Goal: Communication & Community: Participate in discussion

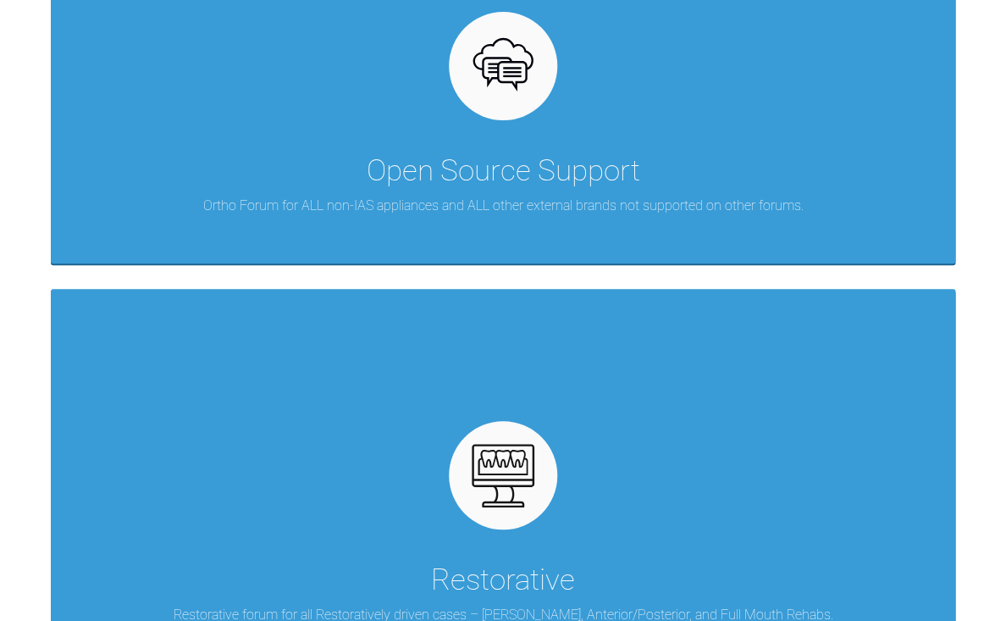
scroll to position [913, 0]
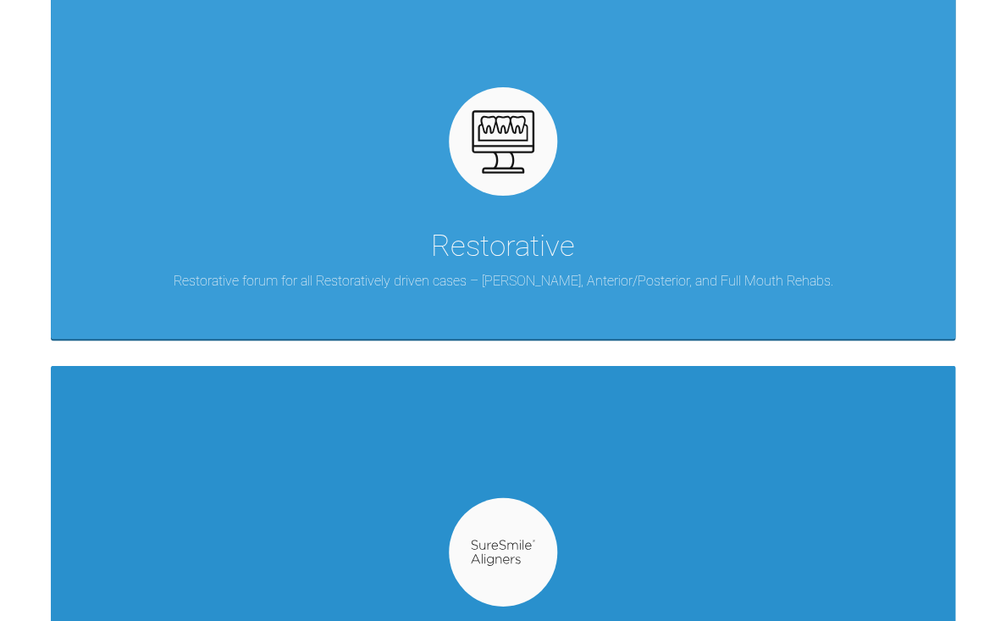
click at [407, 475] on div "SureSmile Support Ortho forum for SureSmile Aligner cases by Dentsply Sirona." at bounding box center [503, 558] width 905 height 384
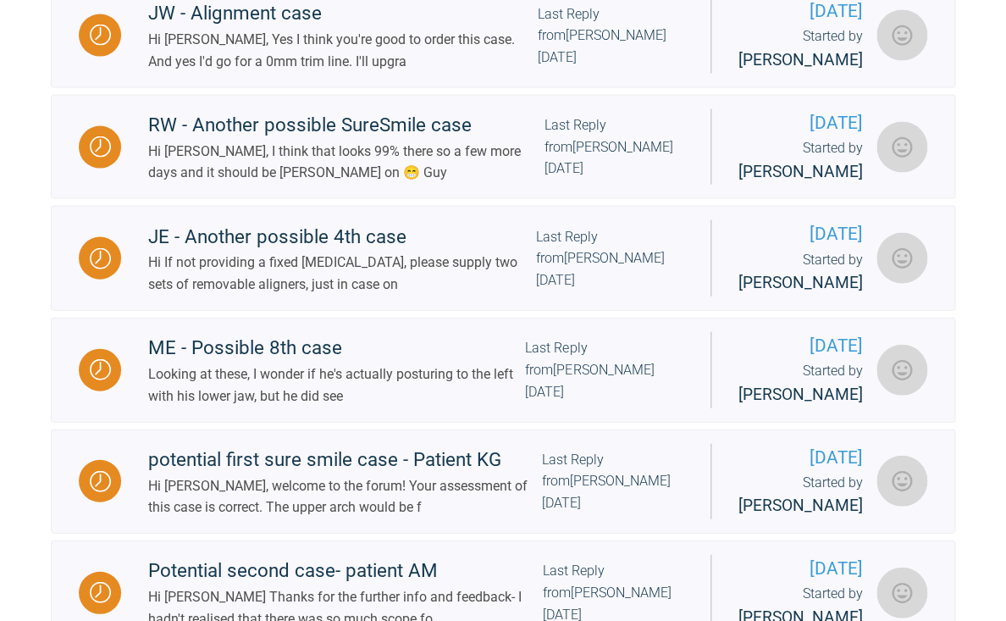
scroll to position [1017, 0]
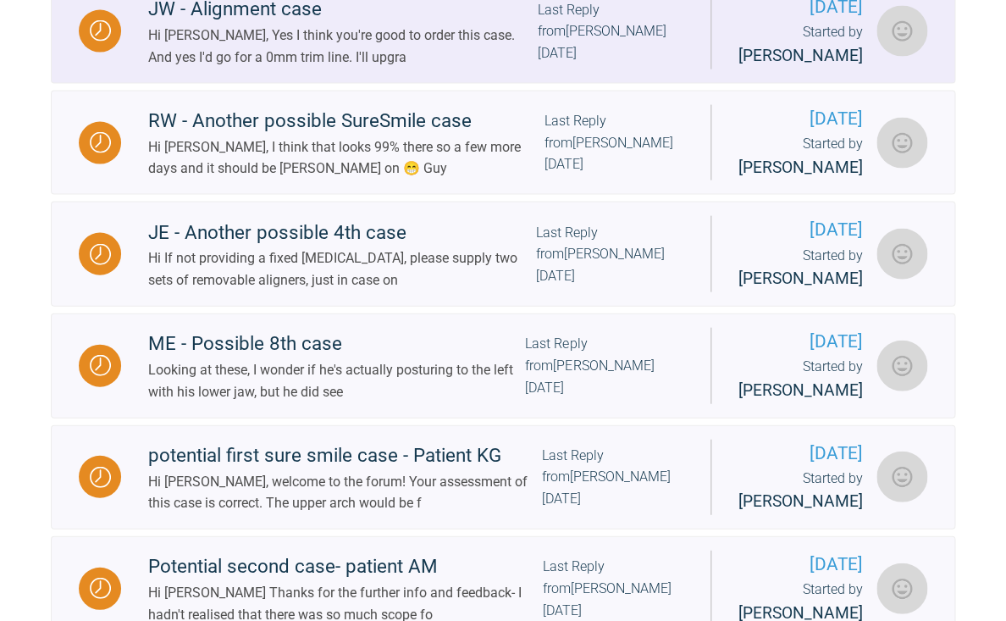
click at [374, 68] on div "Hi [PERSON_NAME], Yes I think you're good to order this case. And yes I'd go fo…" at bounding box center [342, 46] width 389 height 43
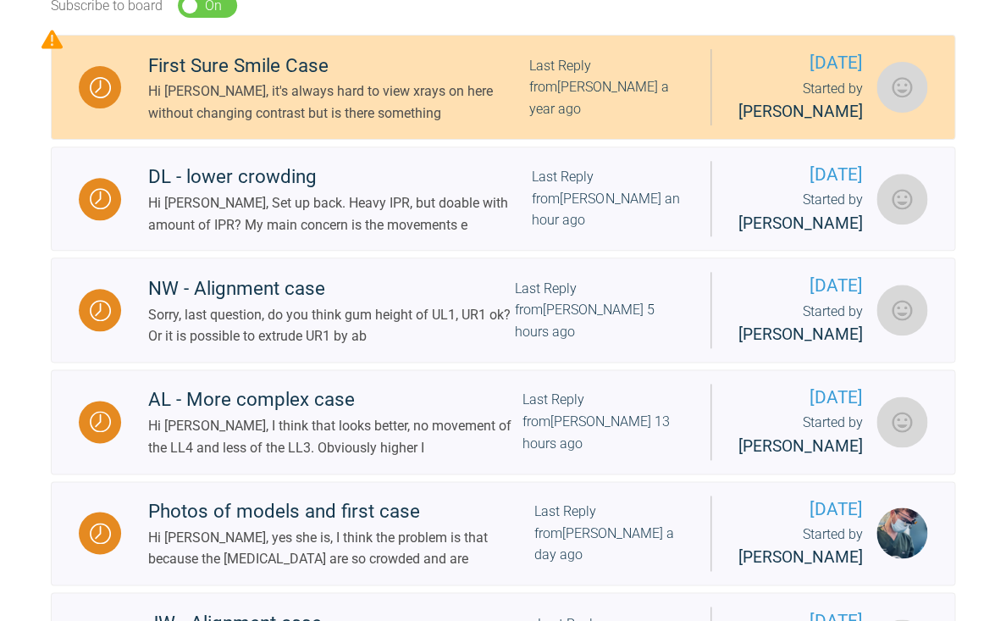
scroll to position [405, 0]
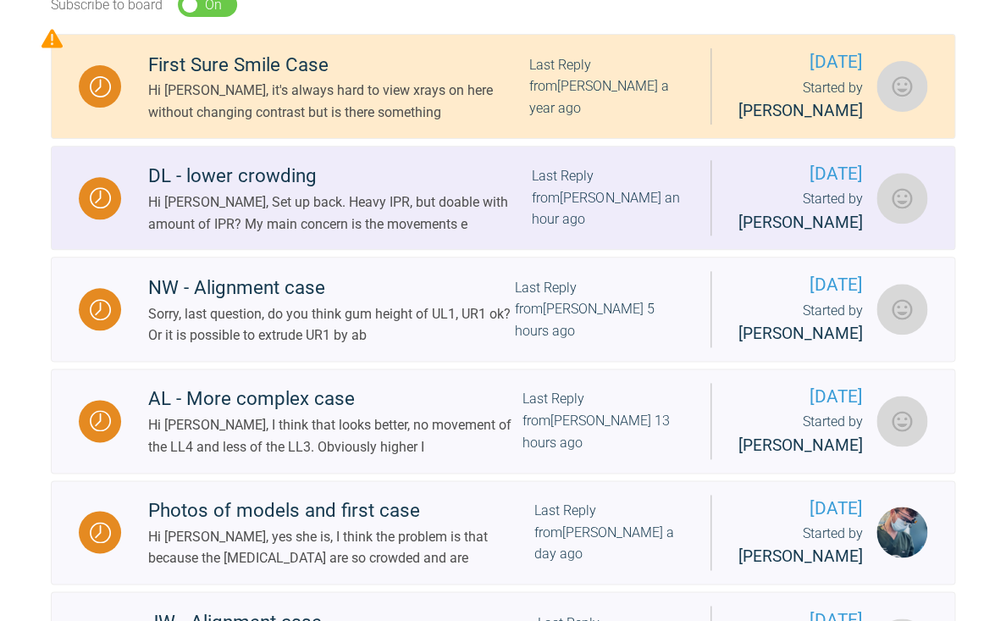
click at [429, 191] on div "DL - lower crowding" at bounding box center [340, 176] width 384 height 30
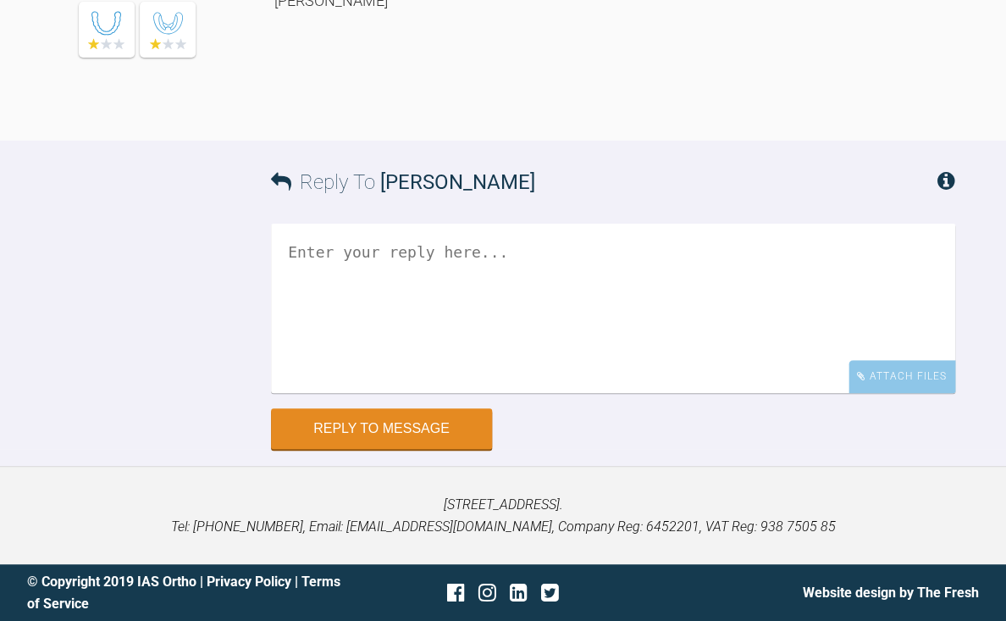
scroll to position [2586, 0]
